Goal: Navigation & Orientation: Understand site structure

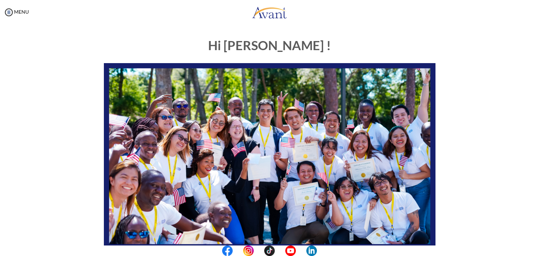
scroll to position [133, 0]
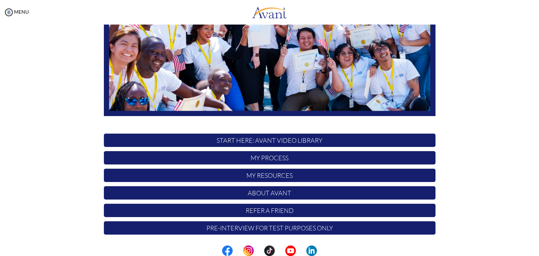
click at [264, 157] on p "My Process" at bounding box center [269, 157] width 331 height 13
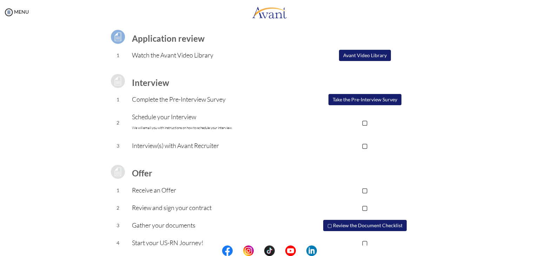
scroll to position [50, 0]
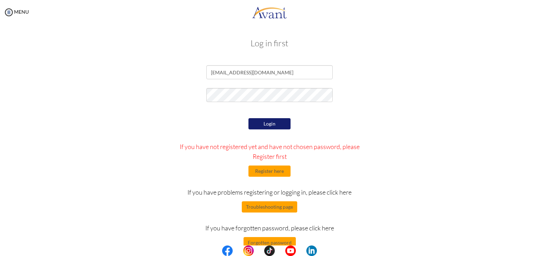
click at [258, 128] on button "Login" at bounding box center [269, 123] width 42 height 11
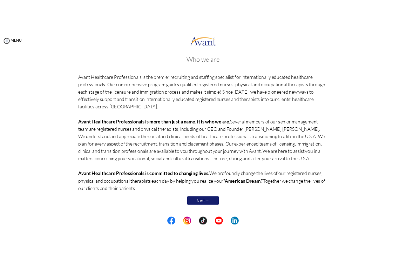
scroll to position [0, 0]
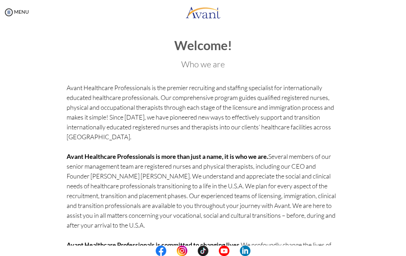
scroll to position [57, 0]
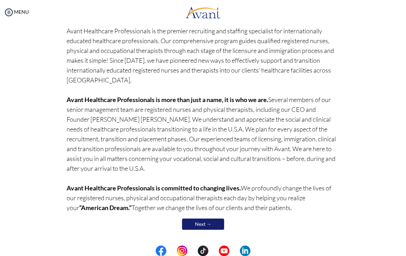
click at [210, 228] on link "Next →" at bounding box center [203, 223] width 42 height 11
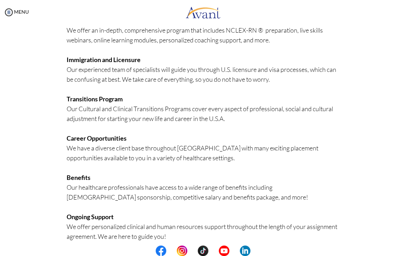
scroll to position [148, 0]
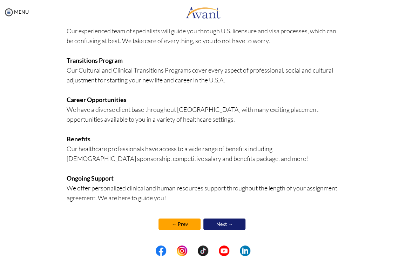
click at [222, 224] on link "Next →" at bounding box center [224, 223] width 42 height 11
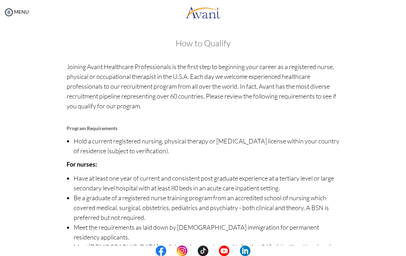
scroll to position [69, 0]
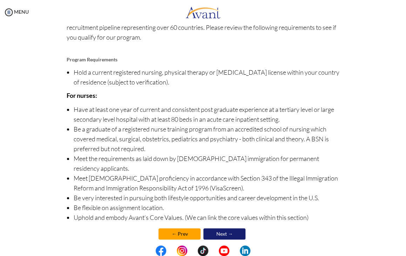
click at [223, 229] on link "Next →" at bounding box center [224, 233] width 42 height 11
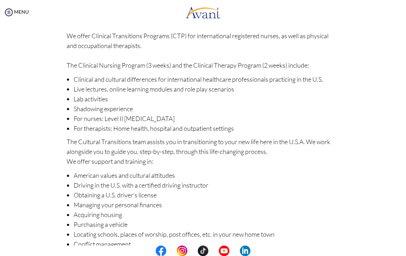
scroll to position [77, 0]
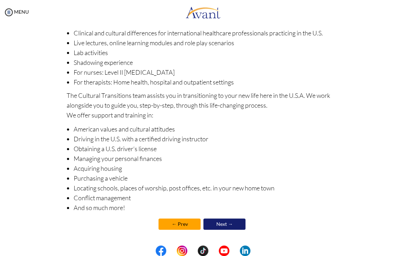
click at [230, 221] on link "Next →" at bounding box center [224, 223] width 42 height 11
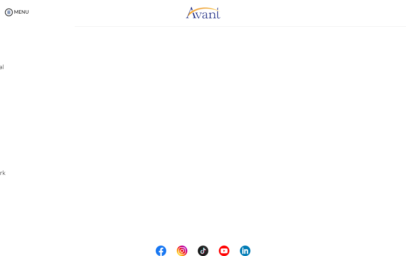
scroll to position [0, 0]
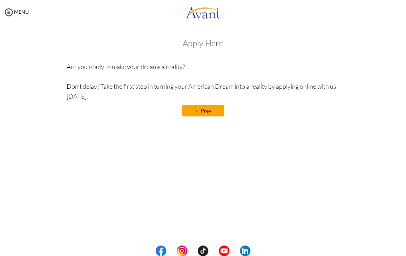
click at [194, 110] on link "← Prev" at bounding box center [203, 110] width 42 height 11
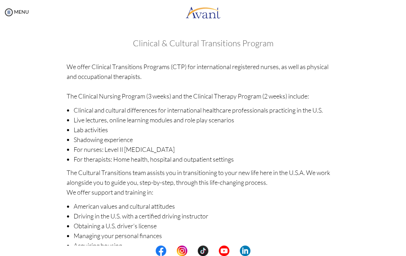
scroll to position [77, 0]
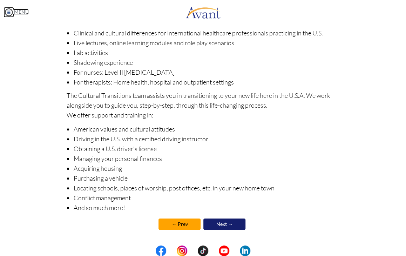
click at [21, 12] on link "MENU" at bounding box center [16, 12] width 25 height 6
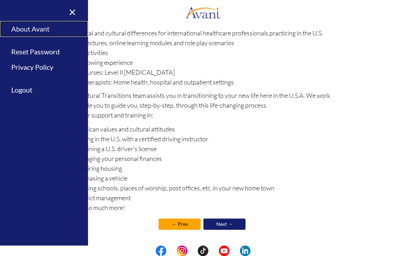
click at [35, 33] on link "About Avant" at bounding box center [44, 29] width 88 height 16
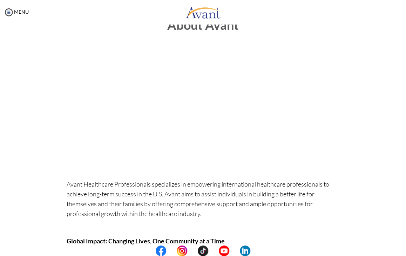
scroll to position [0, 0]
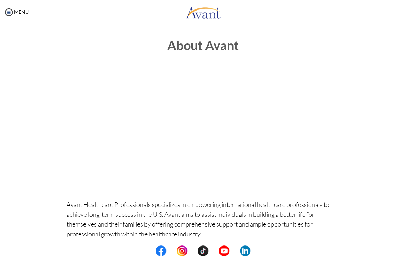
click at [24, 7] on div "MENU" at bounding box center [14, 128] width 29 height 256
click at [24, 10] on link "MENU" at bounding box center [16, 12] width 25 height 6
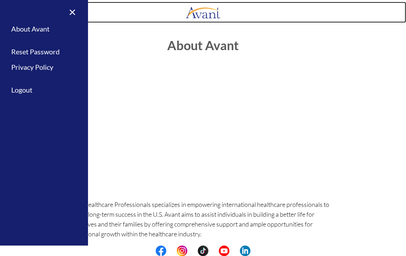
click at [182, 16] on link at bounding box center [203, 12] width 406 height 21
click at [201, 14] on img at bounding box center [203, 12] width 35 height 21
click at [212, 12] on img at bounding box center [203, 12] width 35 height 21
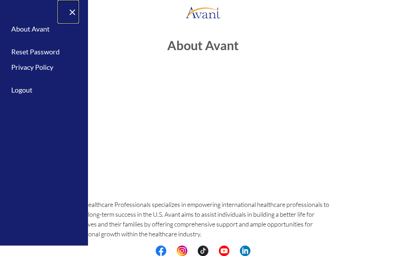
click at [72, 7] on link "×" at bounding box center [68, 11] width 21 height 23
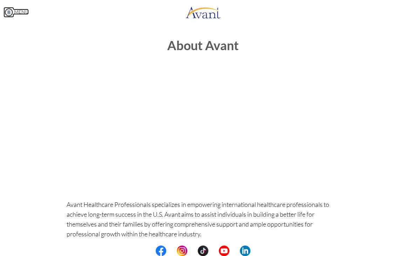
click at [22, 14] on link "MENU" at bounding box center [16, 12] width 25 height 6
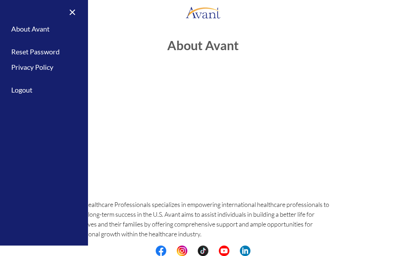
click at [115, 35] on div "About Avant Avant Healthcare Professionals specializes in empowering internatio…" at bounding box center [202, 258] width 283 height 453
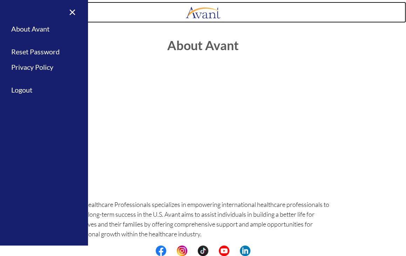
click at [197, 12] on img at bounding box center [203, 12] width 35 height 21
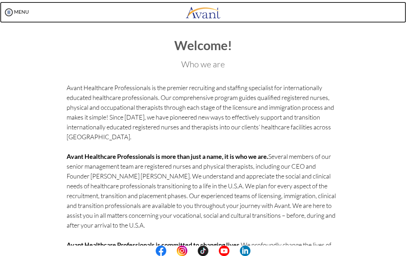
click at [207, 11] on img at bounding box center [203, 12] width 35 height 21
